Goal: Information Seeking & Learning: Learn about a topic

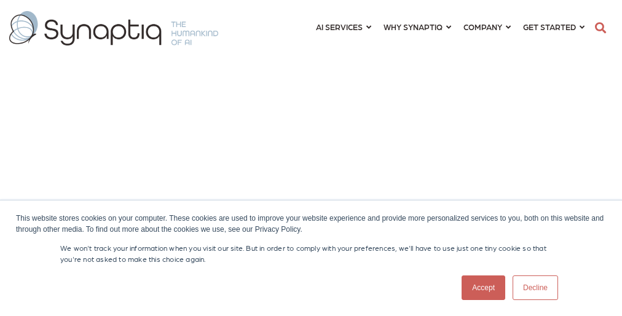
click at [311, 258] on p "We won't track your information when you visit our site. But in order to comply…" at bounding box center [311, 253] width 502 height 22
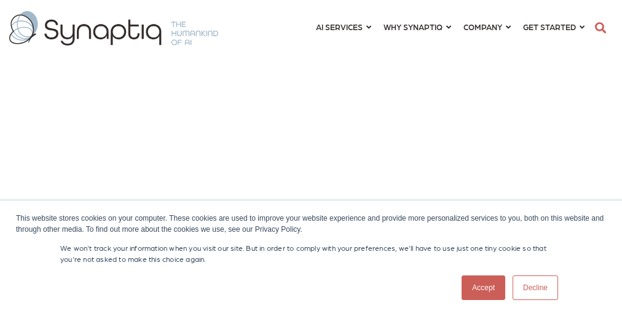
click at [311, 258] on p "We won't track your information when you visit our site. But in order to comply…" at bounding box center [311, 253] width 502 height 22
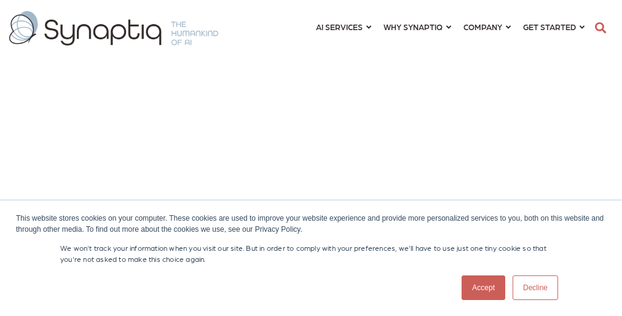
click at [311, 258] on p "We won't track your information when you visit our site. But in order to comply…" at bounding box center [311, 253] width 502 height 22
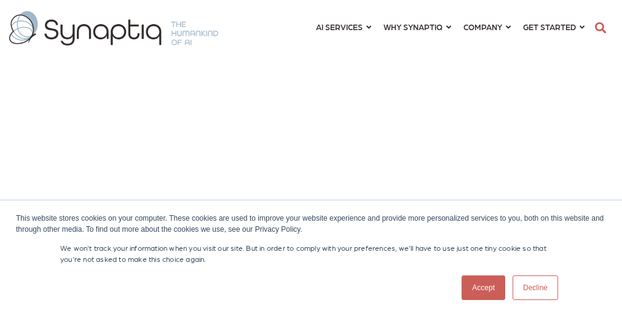
click at [311, 258] on p "We won't track your information when you visit our site. But in order to comply…" at bounding box center [311, 253] width 502 height 22
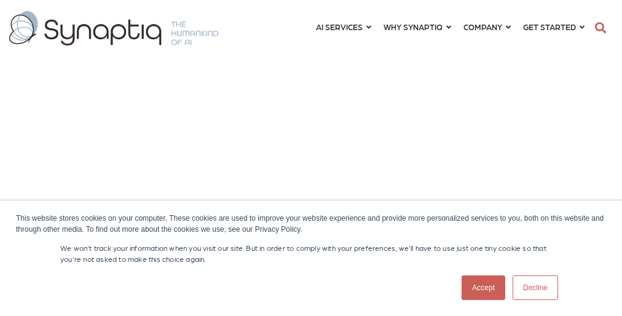
click at [311, 258] on p "We won't track your information when you visit our site. But in order to comply…" at bounding box center [311, 253] width 502 height 22
